Goal: Information Seeking & Learning: Stay updated

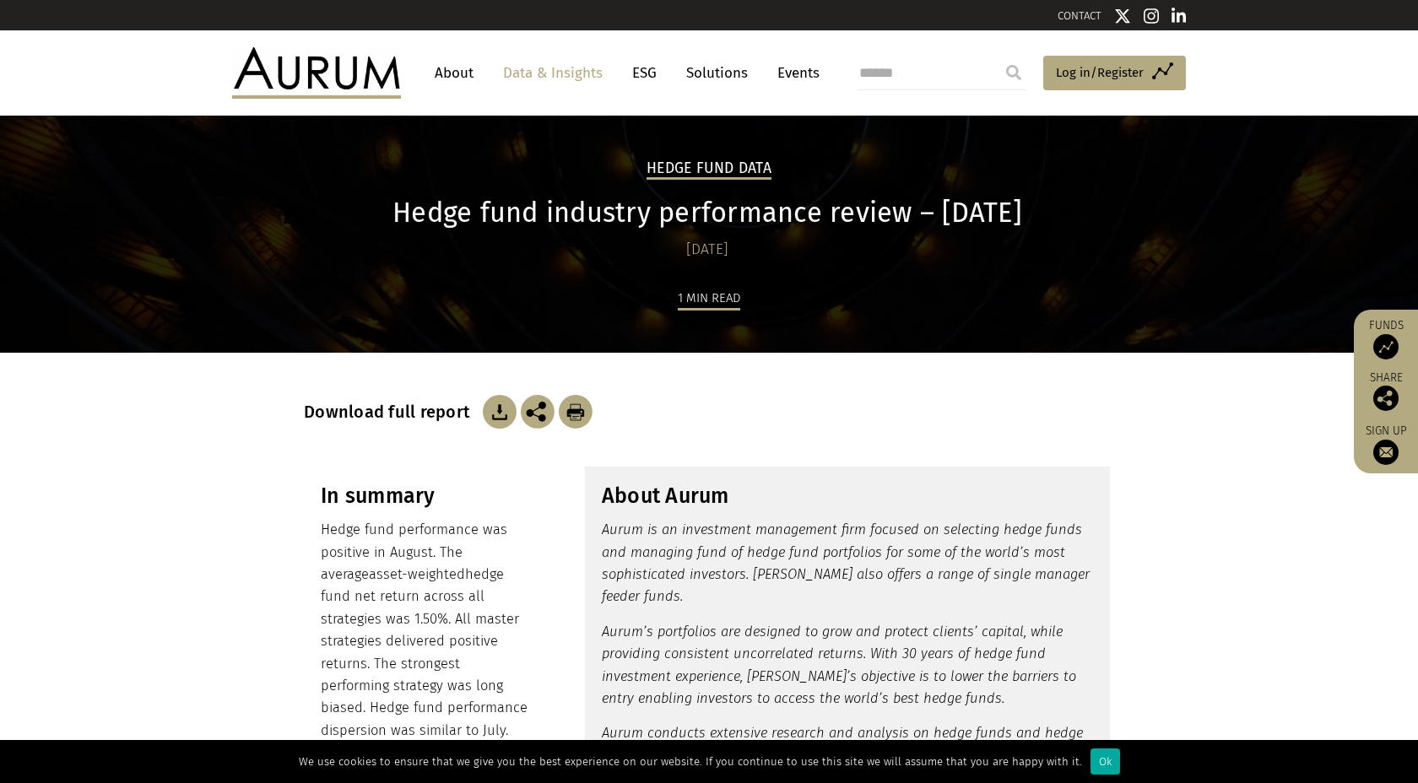
scroll to position [2388, 0]
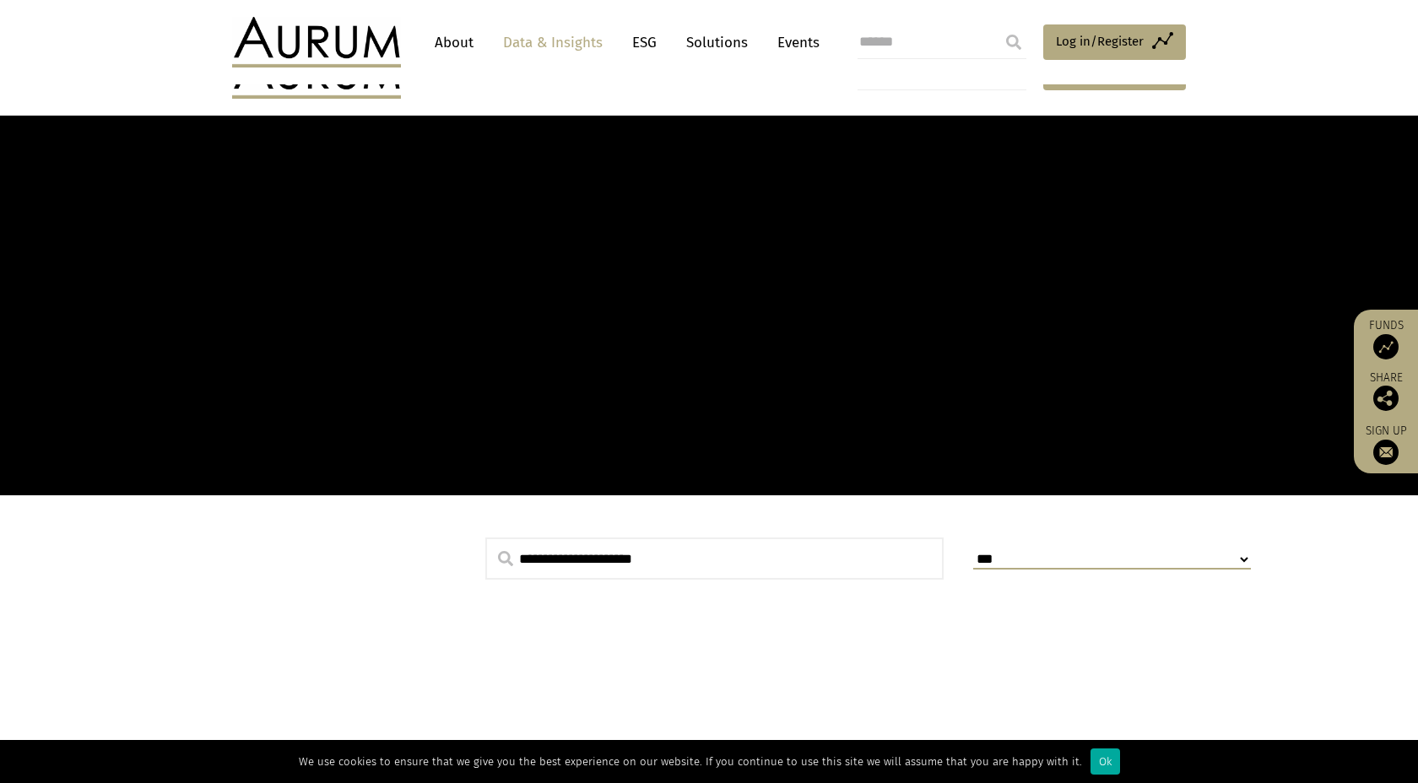
scroll to position [827, 0]
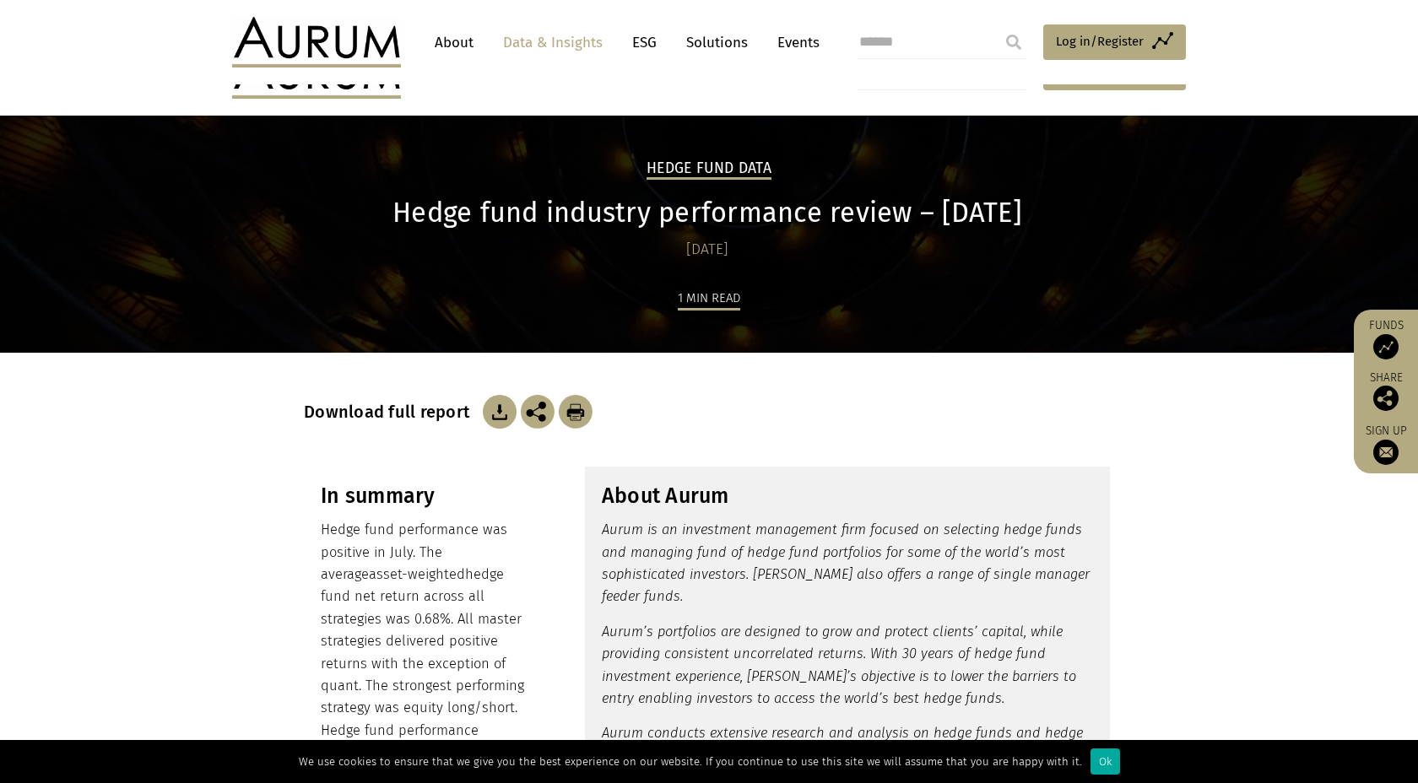
scroll to position [662, 0]
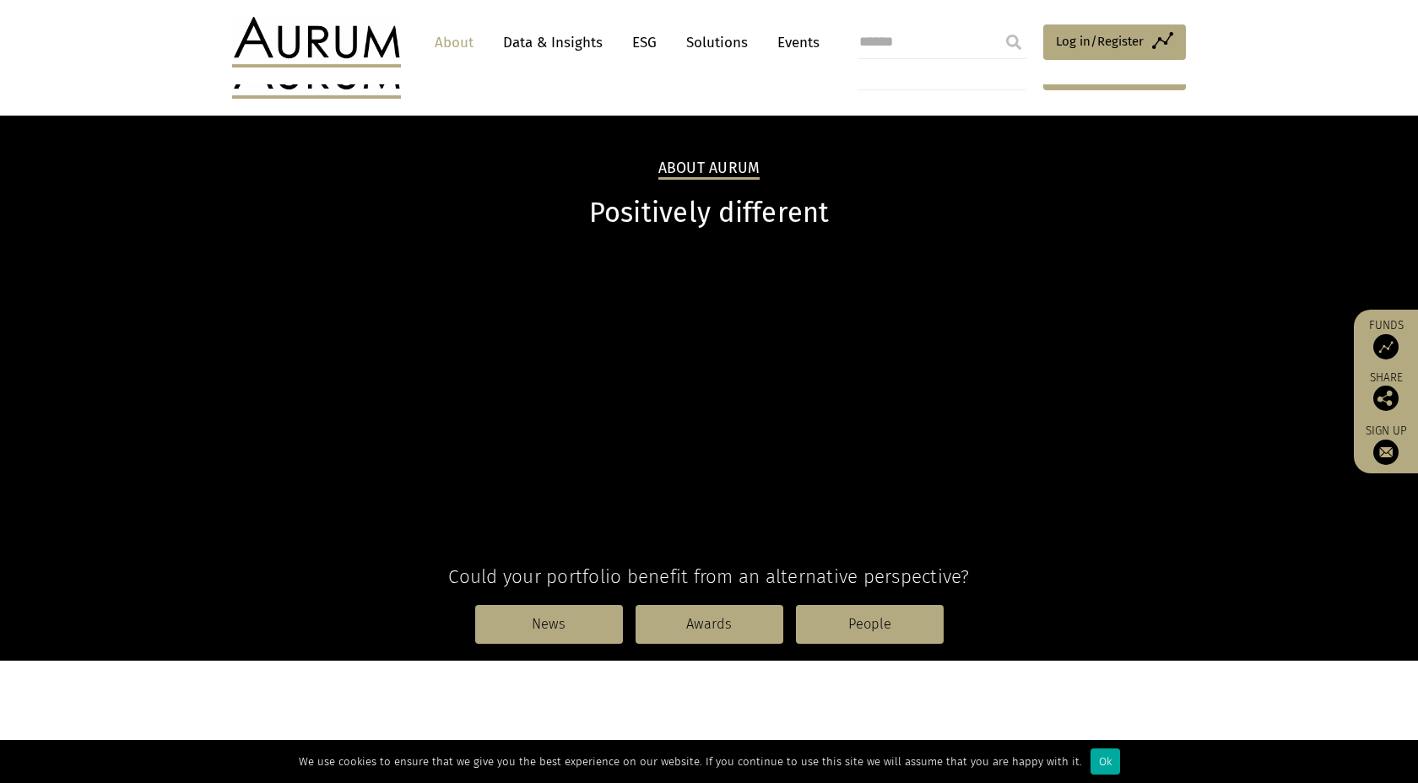
scroll to position [1236, 0]
